Goal: Task Accomplishment & Management: Use online tool/utility

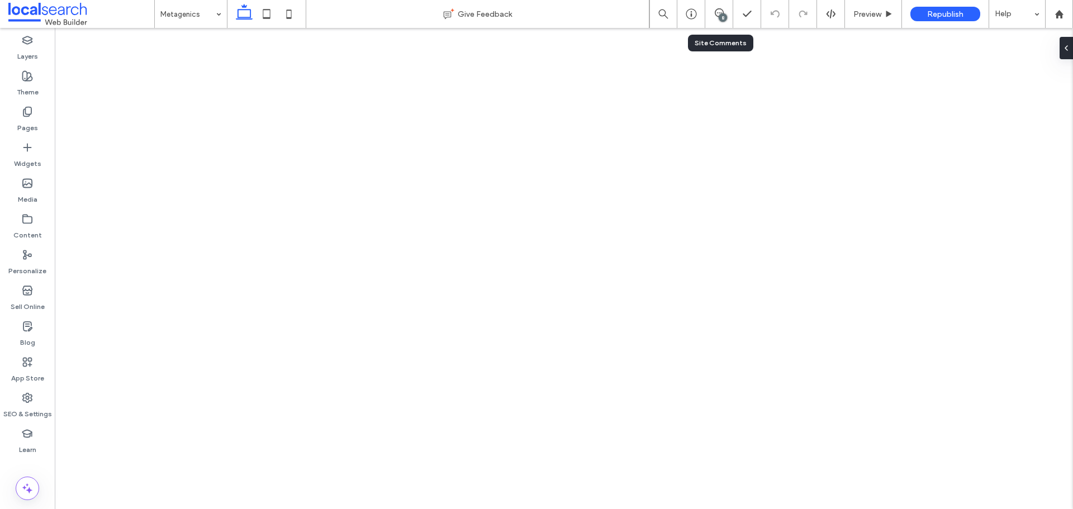
click at [719, 21] on div "8" at bounding box center [719, 14] width 28 height 28
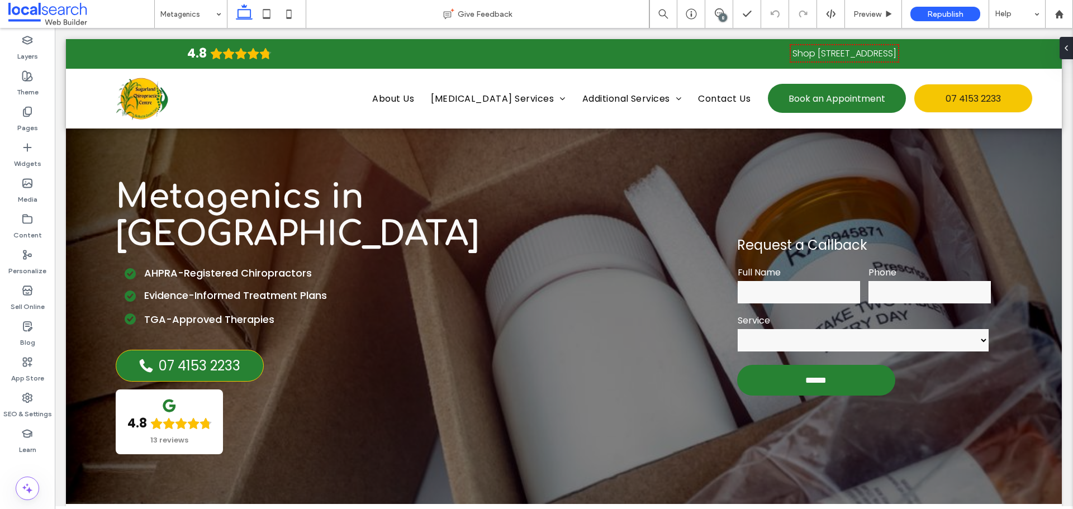
click at [719, 19] on div "8" at bounding box center [723, 17] width 8 height 8
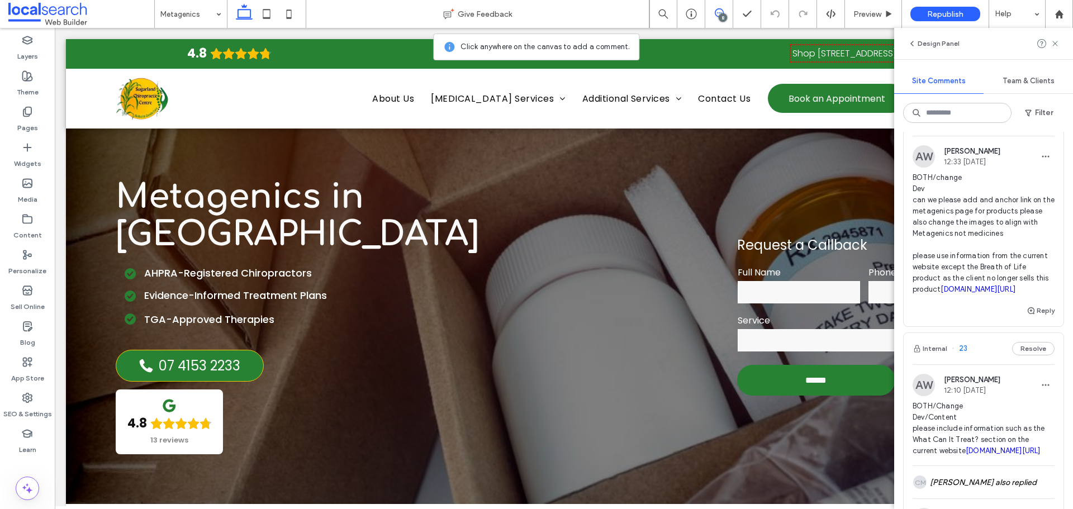
scroll to position [391, 0]
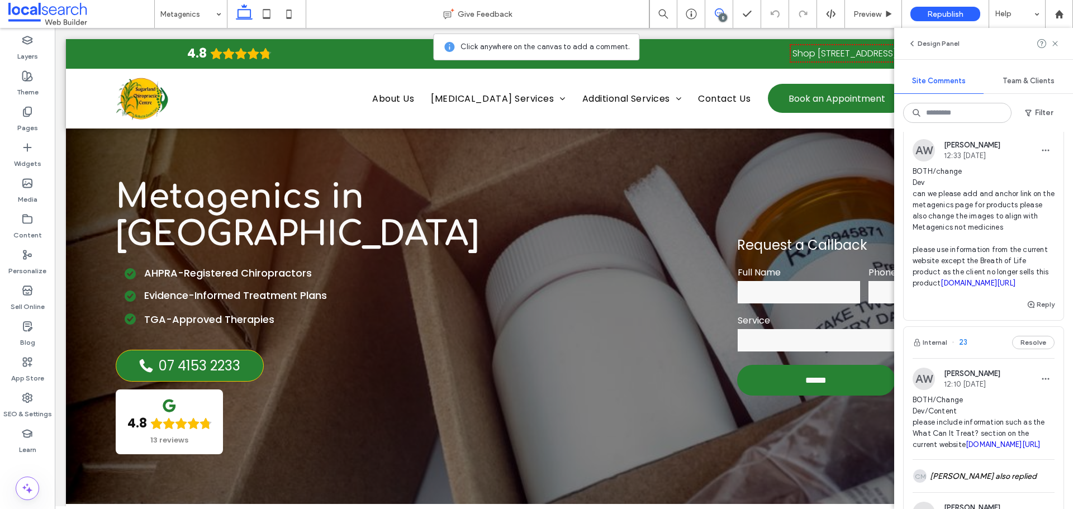
click at [986, 234] on span "BOTH/change Dev can we please add and anchor link on the metagenics page for pr…" at bounding box center [984, 227] width 142 height 123
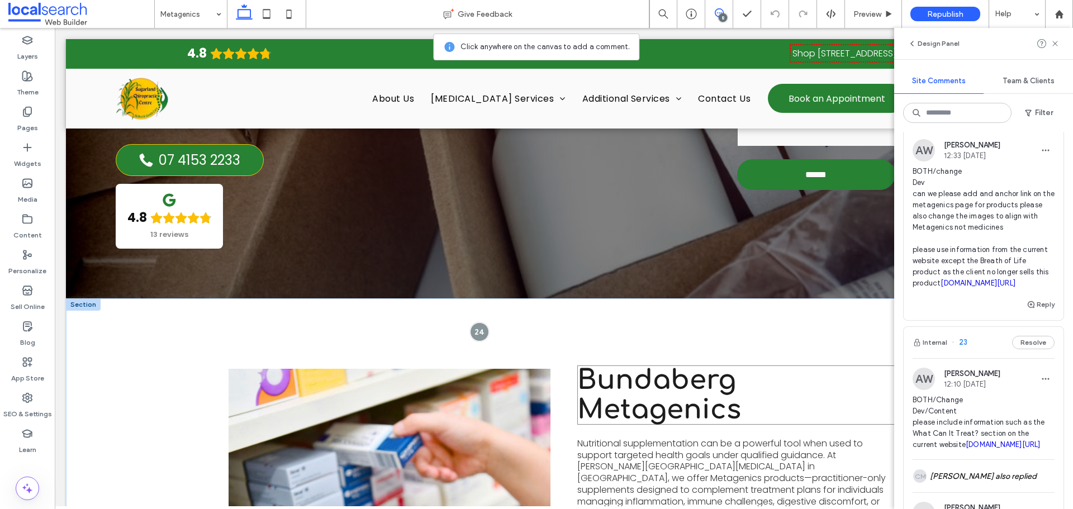
scroll to position [280, 0]
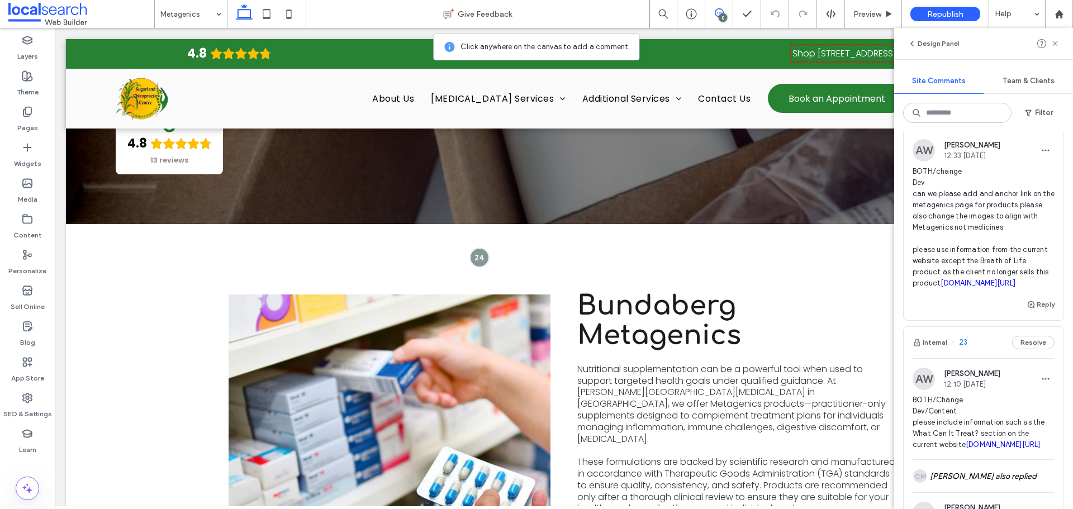
click at [969, 278] on span "BOTH/change Dev can we please add and anchor link on the metagenics page for pr…" at bounding box center [984, 227] width 142 height 123
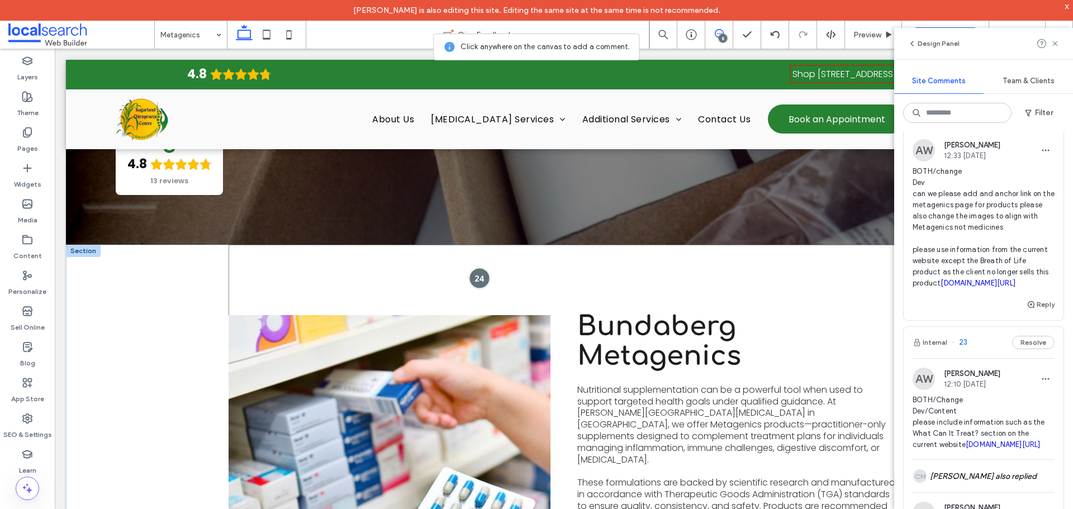
click at [472, 268] on div at bounding box center [479, 278] width 21 height 21
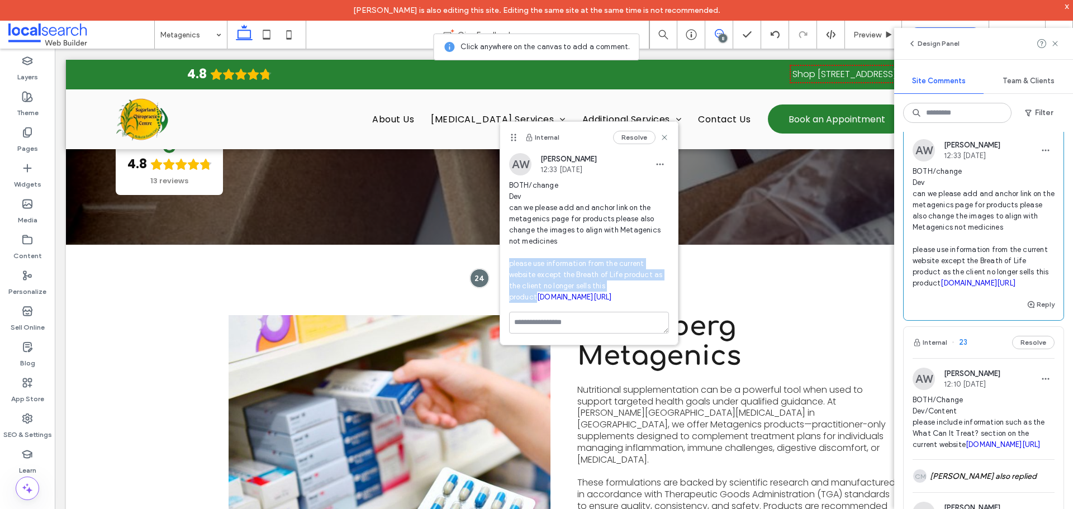
drag, startPoint x: 510, startPoint y: 265, endPoint x: 639, endPoint y: 284, distance: 130.0
click at [639, 284] on span "BOTH/change Dev can we please add and anchor link on the metagenics page for pr…" at bounding box center [589, 241] width 160 height 123
click at [583, 275] on span "BOTH/change Dev can we please add and anchor link on the metagenics page for pr…" at bounding box center [589, 241] width 160 height 123
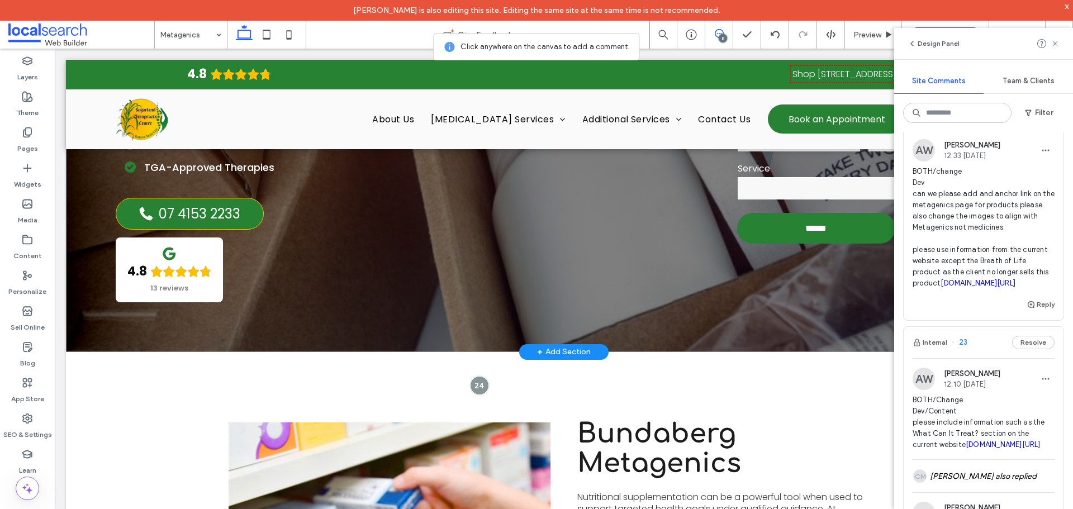
scroll to position [336, 0]
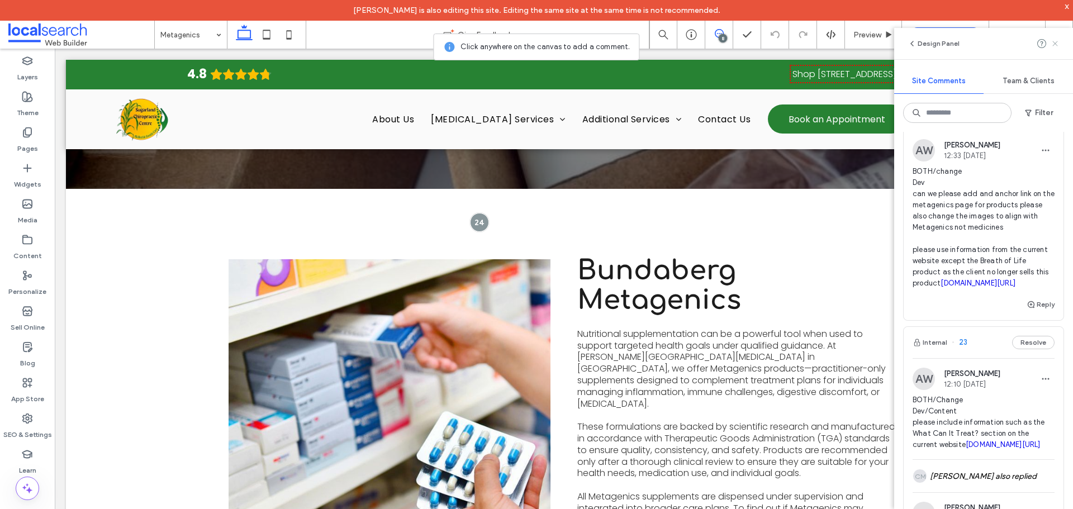
click at [1053, 43] on icon at bounding box center [1055, 43] width 9 height 9
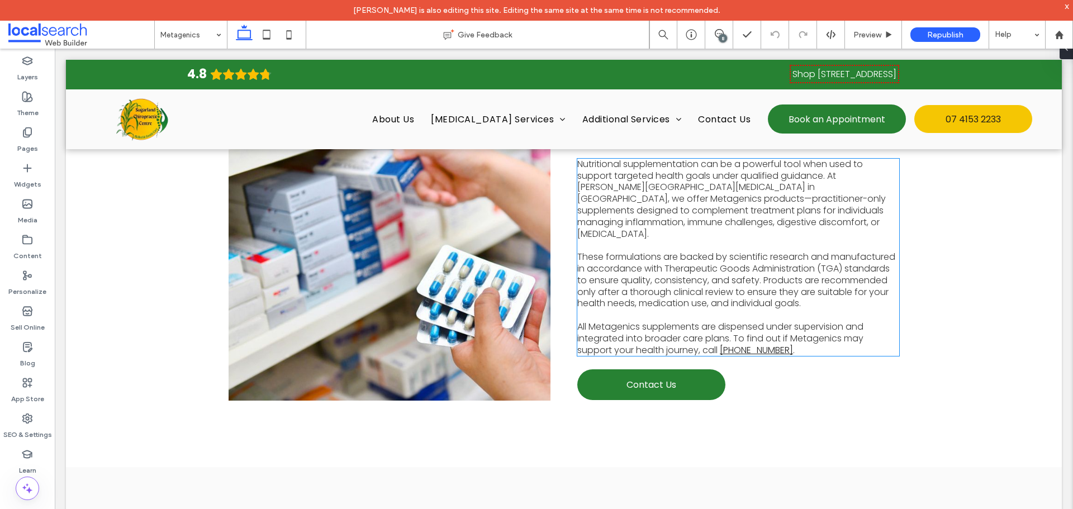
scroll to position [504, 0]
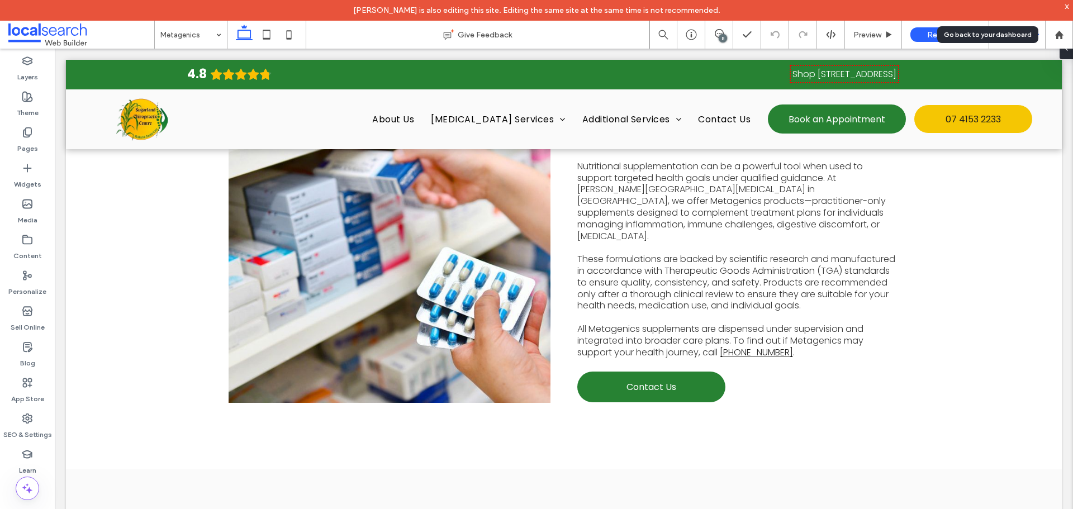
drag, startPoint x: 1060, startPoint y: 41, endPoint x: 1040, endPoint y: 32, distance: 21.3
click at [1060, 41] on div at bounding box center [1059, 35] width 28 height 28
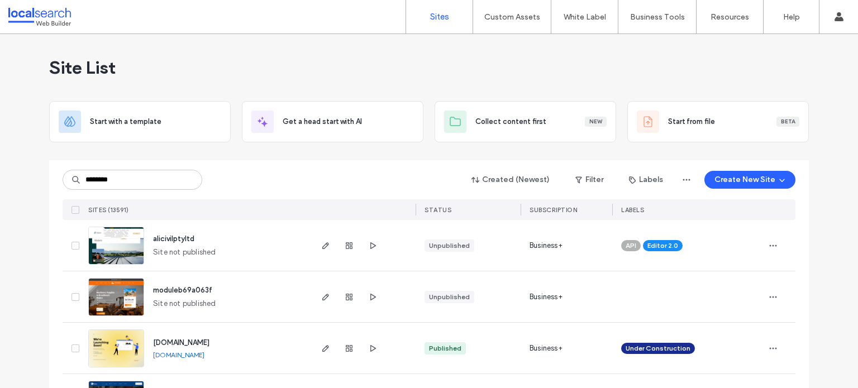
type input "********"
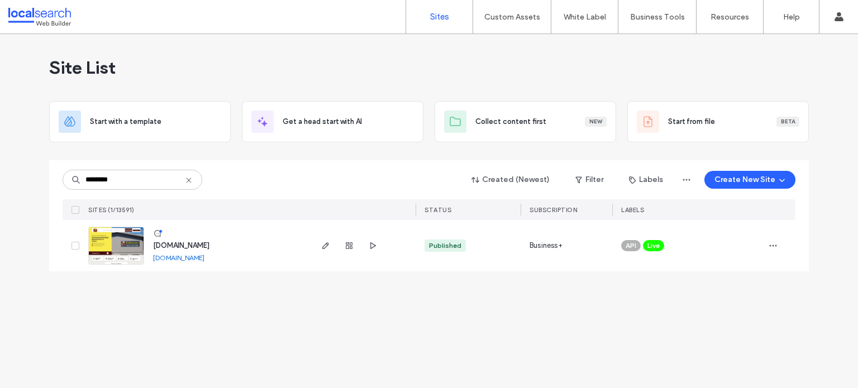
click at [101, 246] on img at bounding box center [116, 265] width 55 height 76
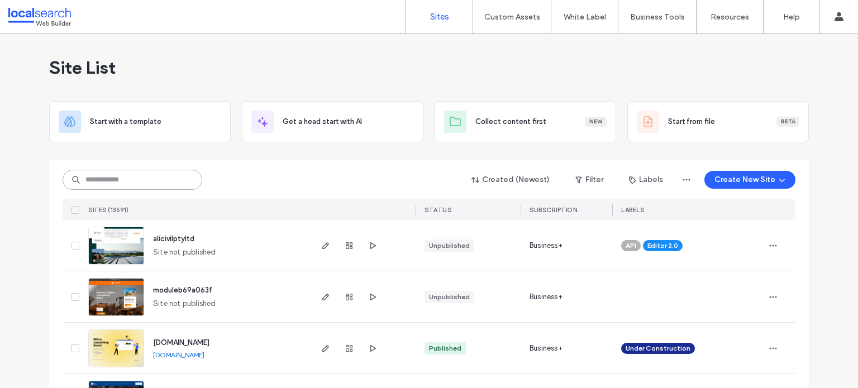
click at [95, 176] on input at bounding box center [133, 180] width 140 height 20
paste input "********"
type input "********"
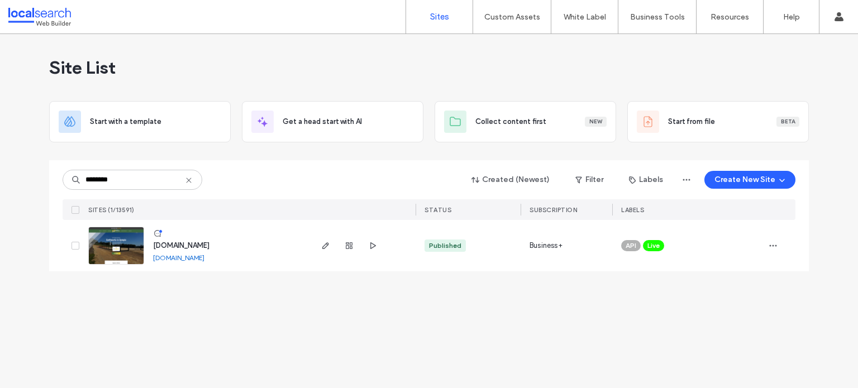
click at [112, 253] on img at bounding box center [116, 265] width 55 height 76
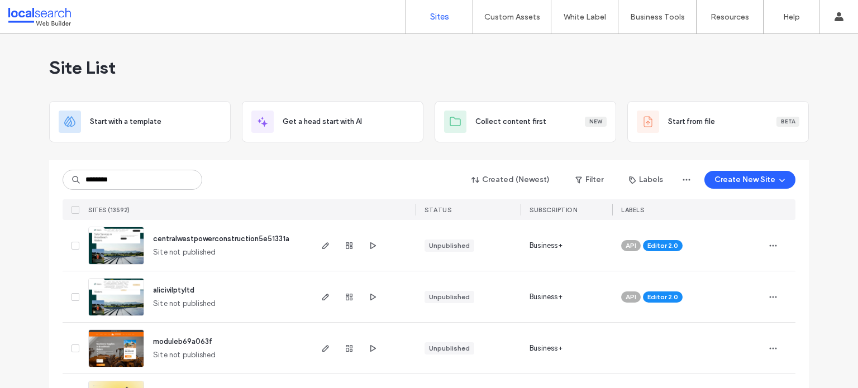
type input "********"
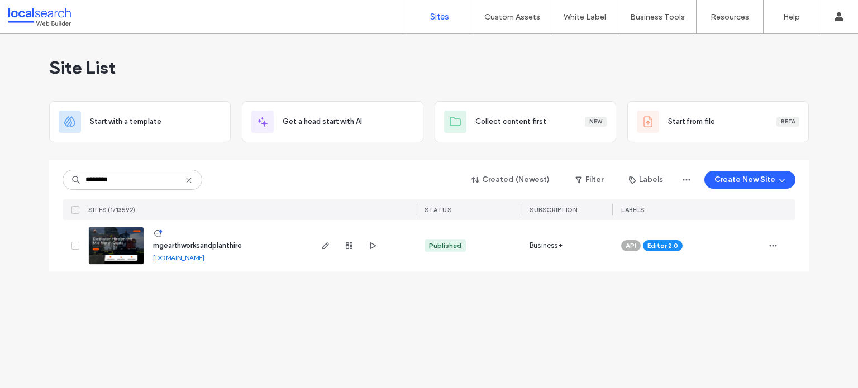
click at [121, 244] on img at bounding box center [116, 265] width 55 height 76
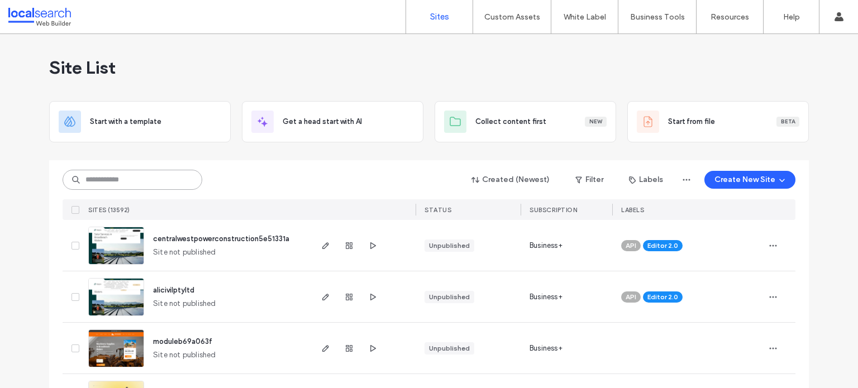
click at [128, 182] on input at bounding box center [133, 180] width 140 height 20
paste input "********"
type input "********"
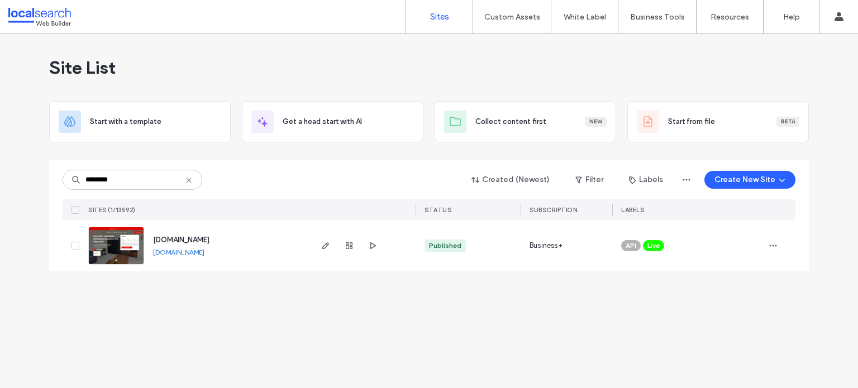
click at [121, 246] on img at bounding box center [116, 265] width 55 height 76
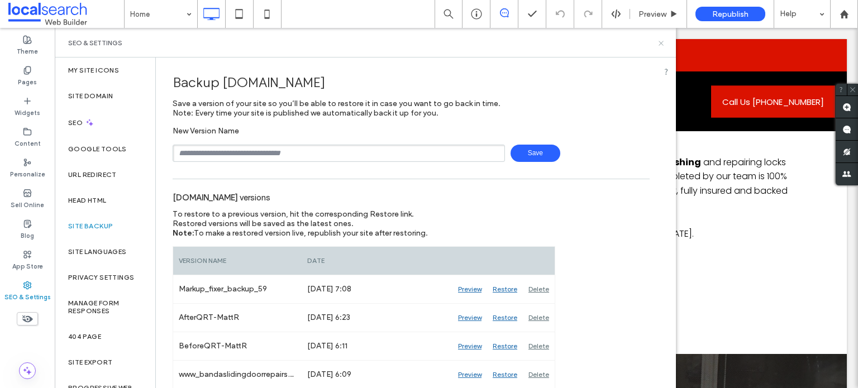
click at [662, 42] on use at bounding box center [661, 43] width 4 height 4
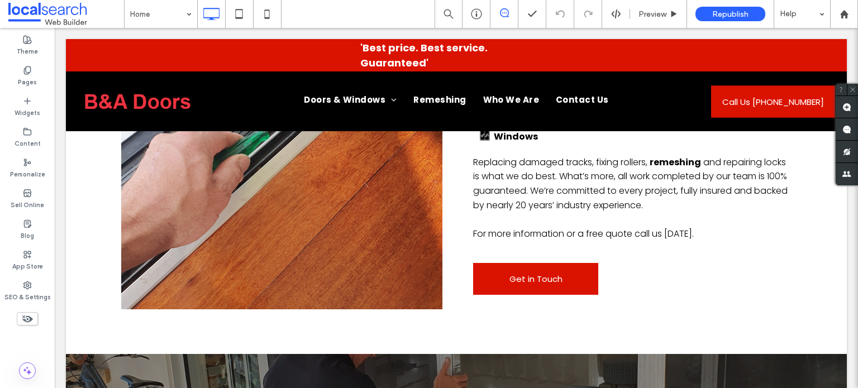
click at [506, 15] on icon at bounding box center [504, 12] width 9 height 9
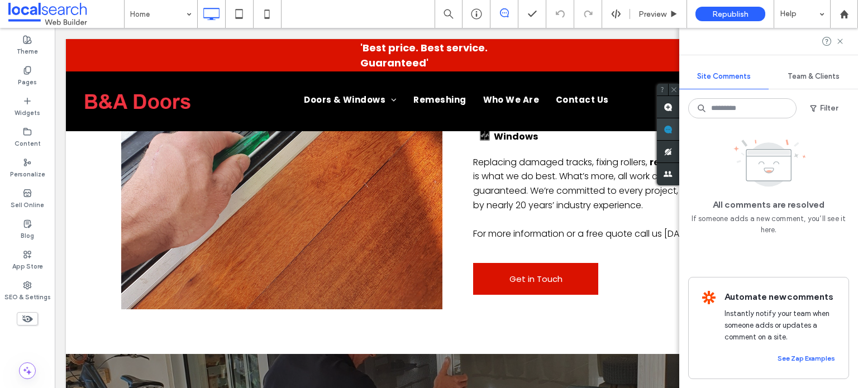
click at [849, 134] on div "Site Comments Team & Clients Filter All comments are resolved If someone adds a…" at bounding box center [769, 208] width 179 height 360
click at [841, 39] on icon at bounding box center [840, 41] width 9 height 9
